Goal: Task Accomplishment & Management: Manage account settings

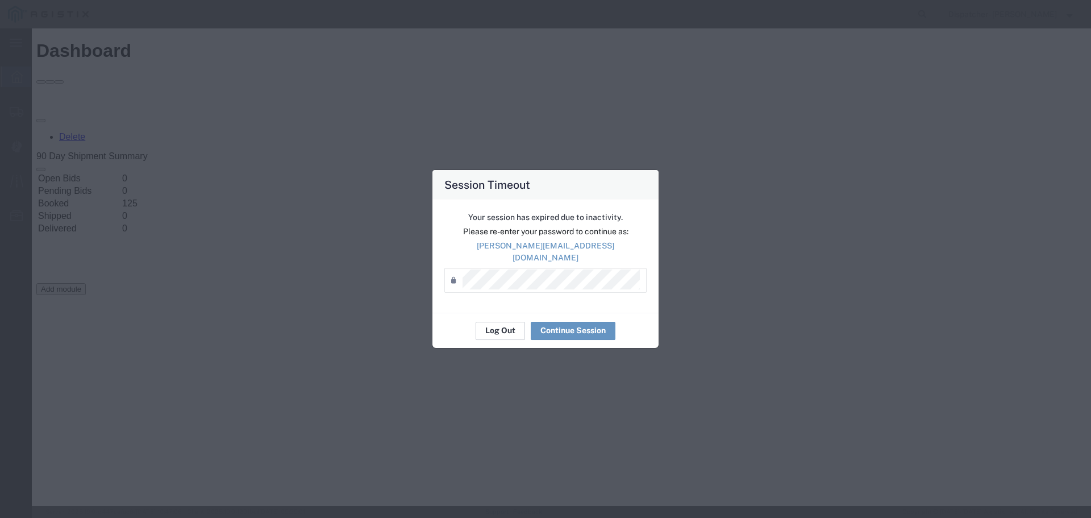
click at [501, 328] on button "Log Out" at bounding box center [500, 331] width 49 height 18
